Goal: Use online tool/utility: Utilize a website feature to perform a specific function

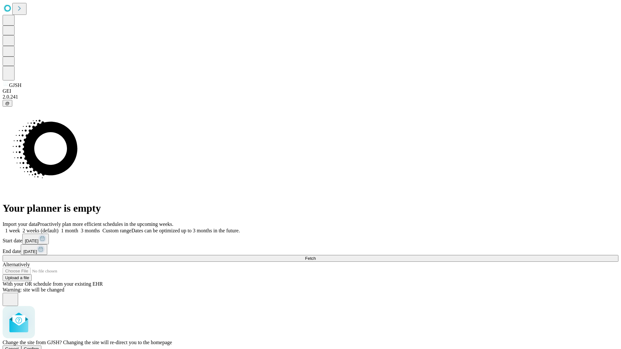
click at [39, 347] on span "Confirm" at bounding box center [31, 349] width 15 height 5
click at [59, 228] on label "2 weeks (default)" at bounding box center [39, 231] width 39 height 6
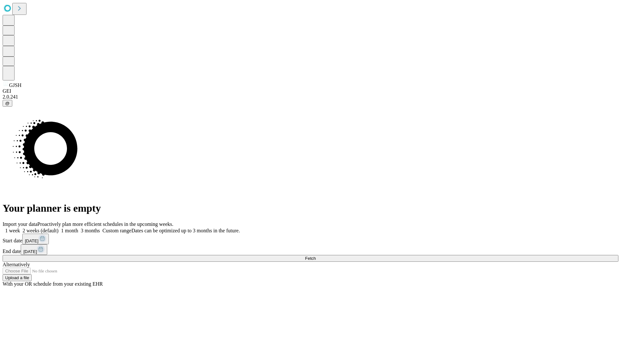
click at [316, 256] on span "Fetch" at bounding box center [310, 258] width 11 height 5
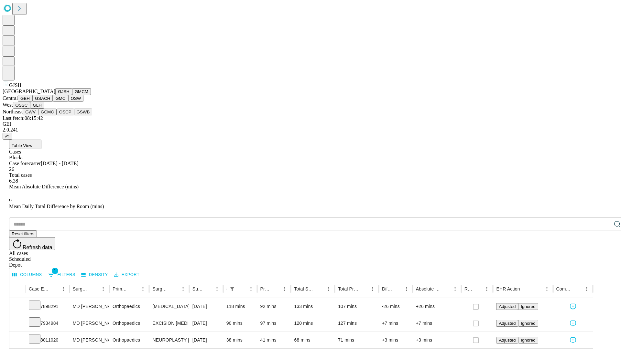
click at [72, 95] on button "GMCM" at bounding box center [81, 91] width 19 height 7
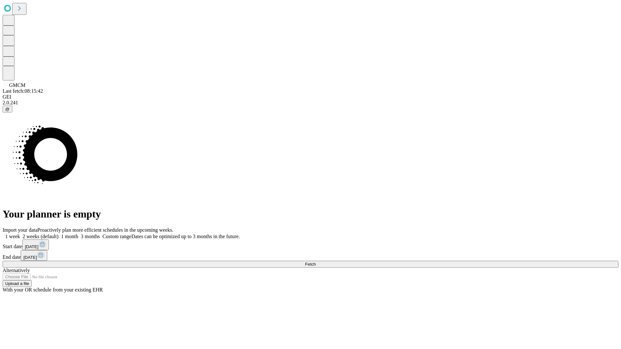
click at [59, 234] on label "2 weeks (default)" at bounding box center [39, 237] width 39 height 6
click at [316, 262] on span "Fetch" at bounding box center [310, 264] width 11 height 5
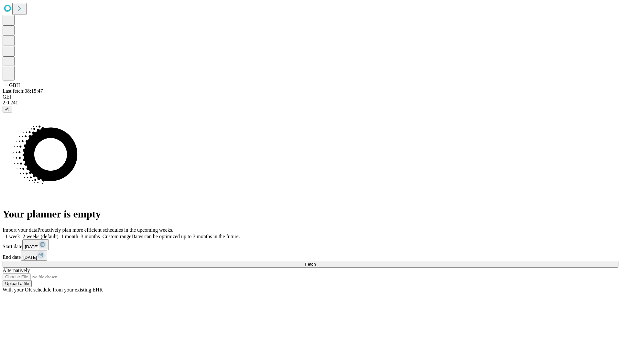
click at [59, 234] on label "2 weeks (default)" at bounding box center [39, 237] width 39 height 6
click at [316, 262] on span "Fetch" at bounding box center [310, 264] width 11 height 5
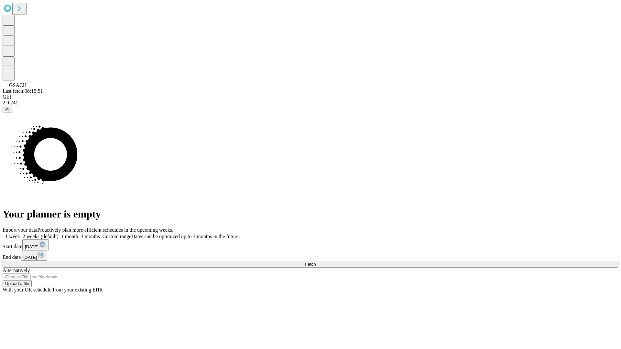
click at [59, 234] on label "2 weeks (default)" at bounding box center [39, 237] width 39 height 6
click at [316, 262] on span "Fetch" at bounding box center [310, 264] width 11 height 5
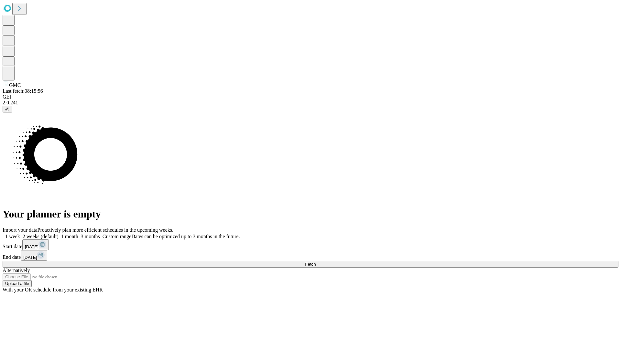
click at [59, 234] on label "2 weeks (default)" at bounding box center [39, 237] width 39 height 6
click at [316, 262] on span "Fetch" at bounding box center [310, 264] width 11 height 5
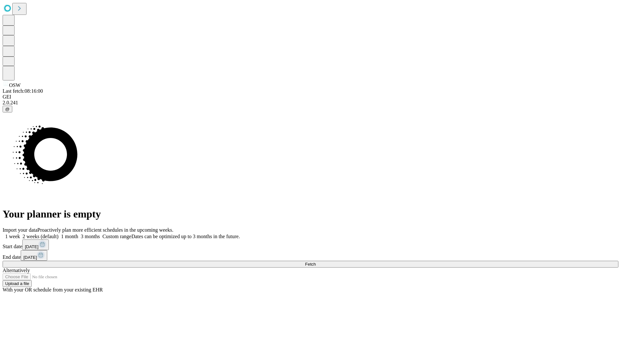
click at [59, 234] on label "2 weeks (default)" at bounding box center [39, 237] width 39 height 6
click at [316, 262] on span "Fetch" at bounding box center [310, 264] width 11 height 5
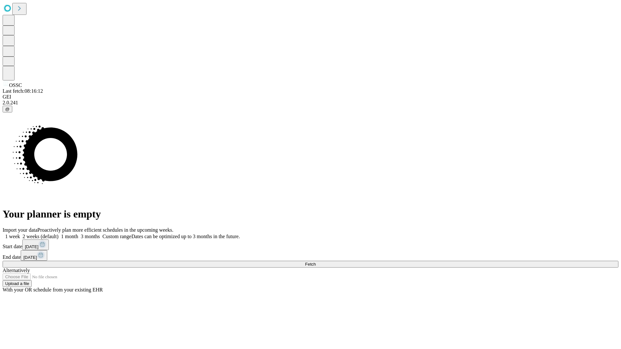
click at [59, 234] on label "2 weeks (default)" at bounding box center [39, 237] width 39 height 6
click at [316, 262] on span "Fetch" at bounding box center [310, 264] width 11 height 5
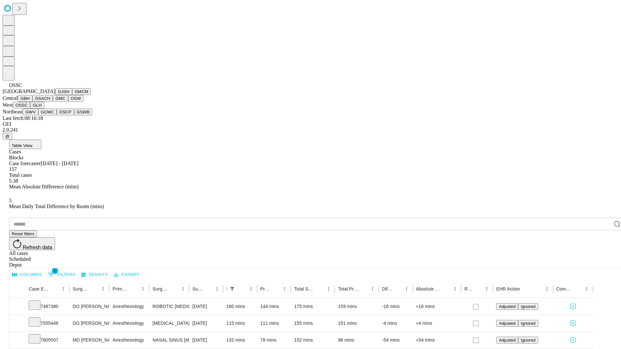
click at [44, 109] on button "GLH" at bounding box center [37, 105] width 14 height 7
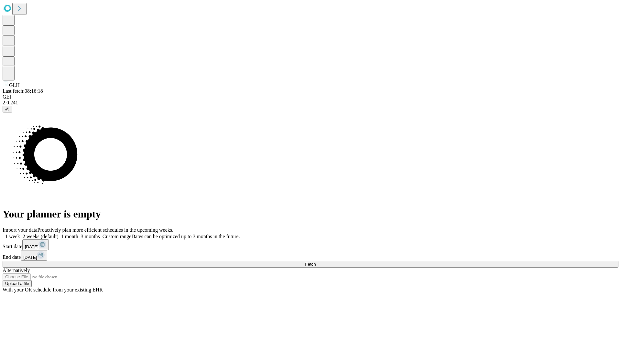
click at [59, 234] on label "2 weeks (default)" at bounding box center [39, 237] width 39 height 6
click at [316, 262] on span "Fetch" at bounding box center [310, 264] width 11 height 5
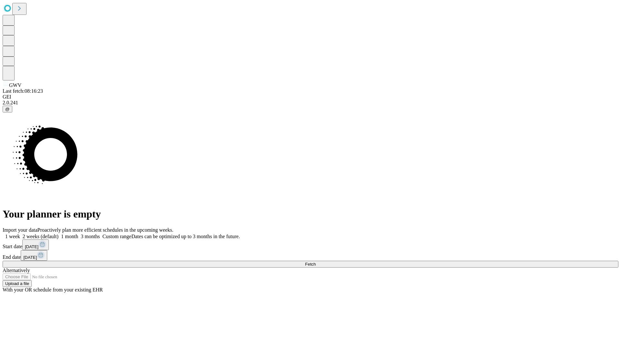
click at [59, 234] on label "2 weeks (default)" at bounding box center [39, 237] width 39 height 6
click at [316, 262] on span "Fetch" at bounding box center [310, 264] width 11 height 5
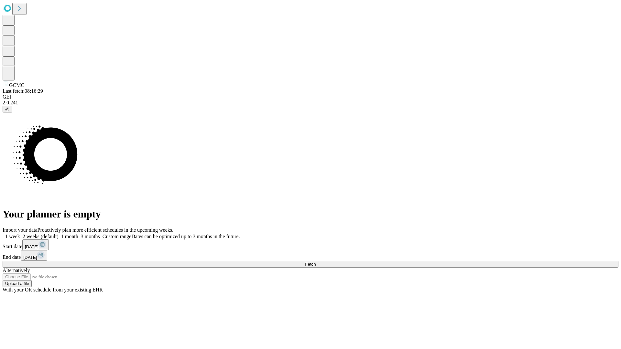
click at [59, 234] on label "2 weeks (default)" at bounding box center [39, 237] width 39 height 6
click at [316, 262] on span "Fetch" at bounding box center [310, 264] width 11 height 5
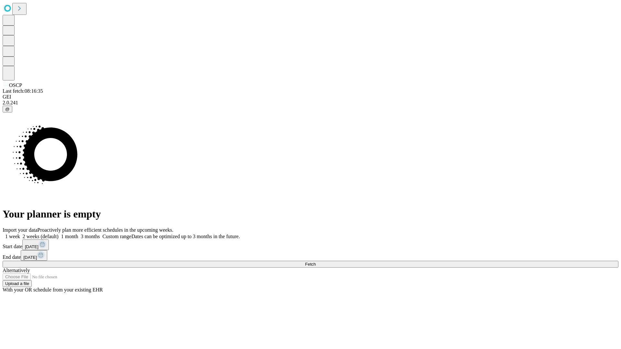
click at [59, 234] on label "2 weeks (default)" at bounding box center [39, 237] width 39 height 6
click at [316, 262] on span "Fetch" at bounding box center [310, 264] width 11 height 5
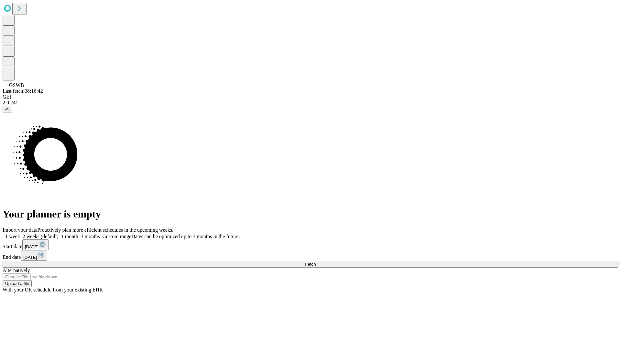
click at [59, 234] on label "2 weeks (default)" at bounding box center [39, 237] width 39 height 6
click at [316, 262] on span "Fetch" at bounding box center [310, 264] width 11 height 5
